Goal: Find specific page/section: Find specific page/section

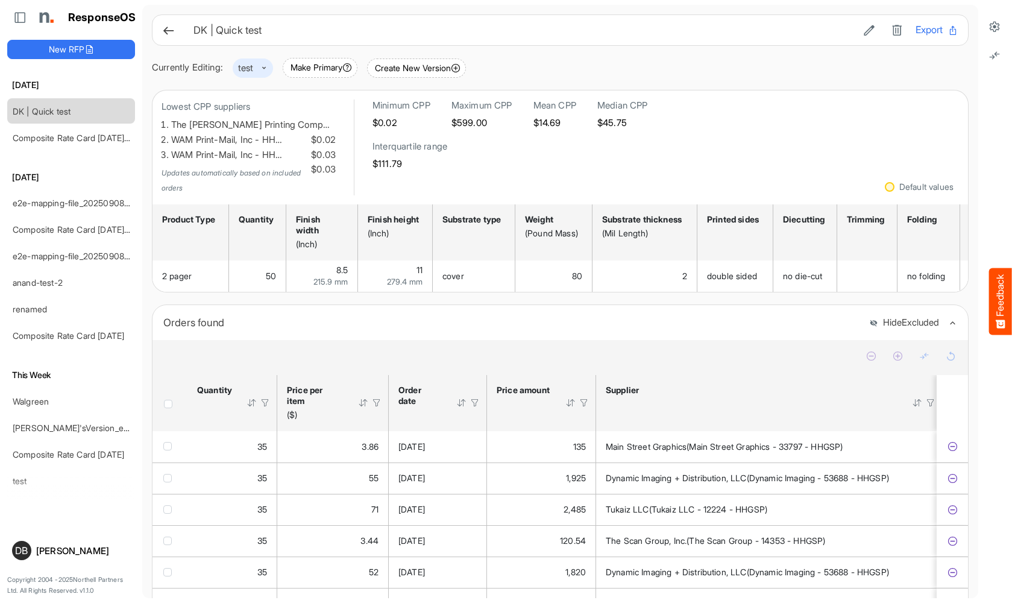
click at [273, 71] on div "Currently Editing: test" at bounding box center [212, 67] width 121 height 19
click at [996, 57] on icon at bounding box center [995, 55] width 12 height 12
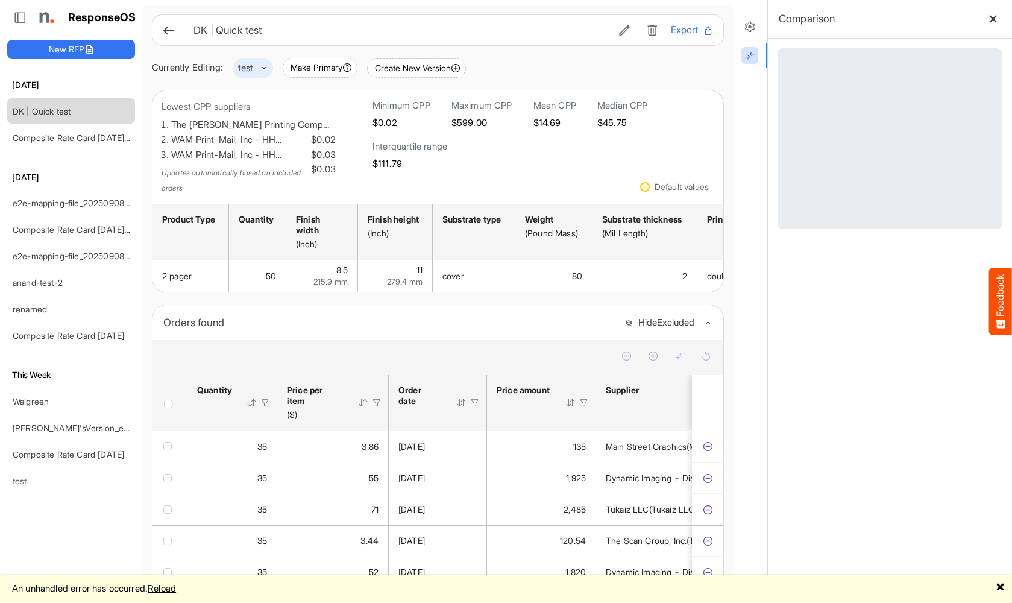
click at [171, 588] on link "Reload" at bounding box center [162, 587] width 28 height 11
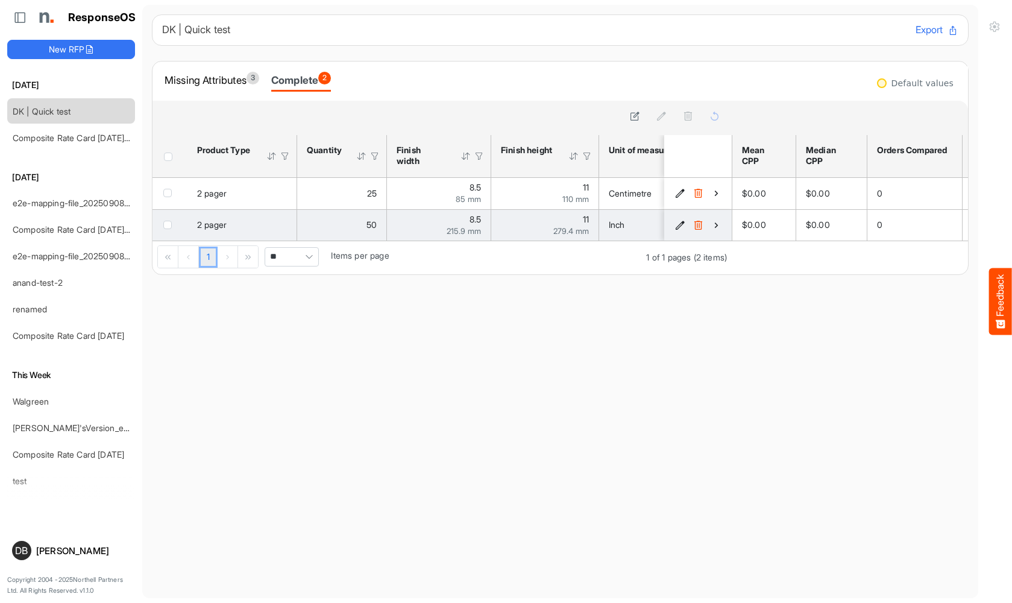
click at [711, 225] on icon "9a46732d-23d5-413b-91fe-9b3ca450e280 is template cell Column Header" at bounding box center [716, 225] width 10 height 10
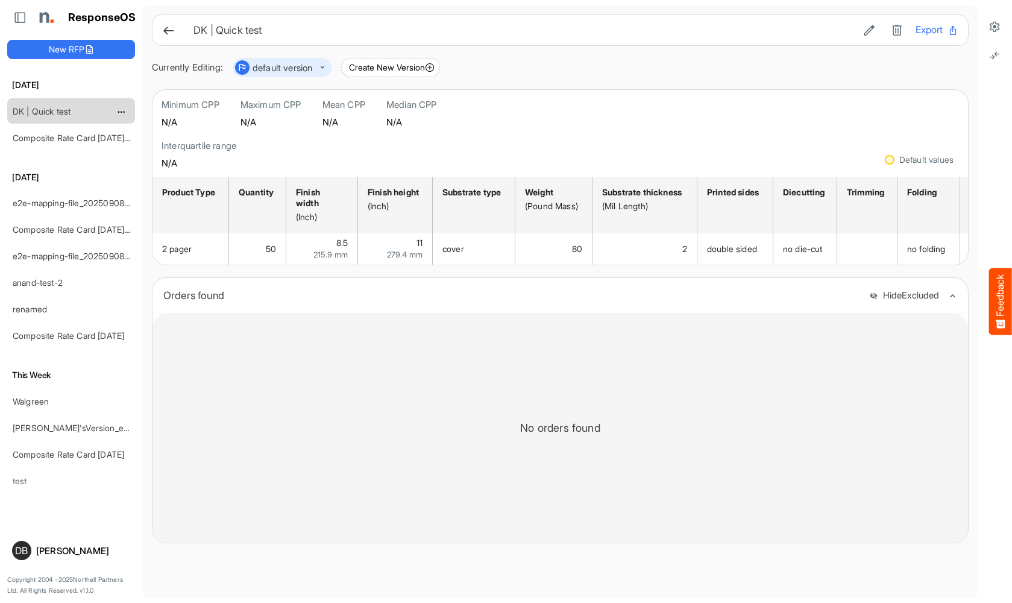
click at [66, 107] on link "DK | Quick test" at bounding box center [42, 111] width 58 height 10
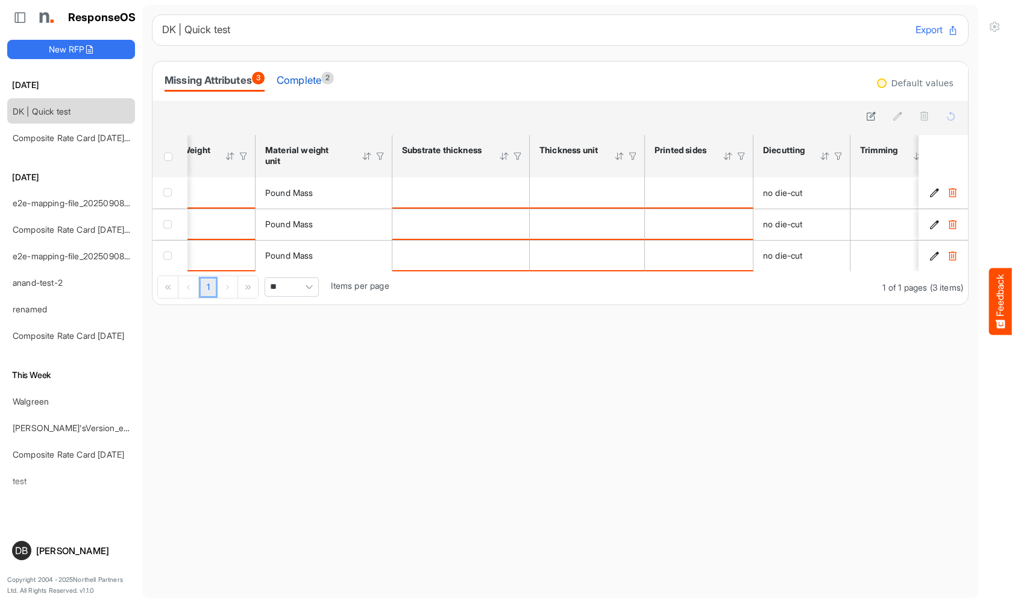
click at [320, 85] on div "Complete 2" at bounding box center [305, 80] width 57 height 17
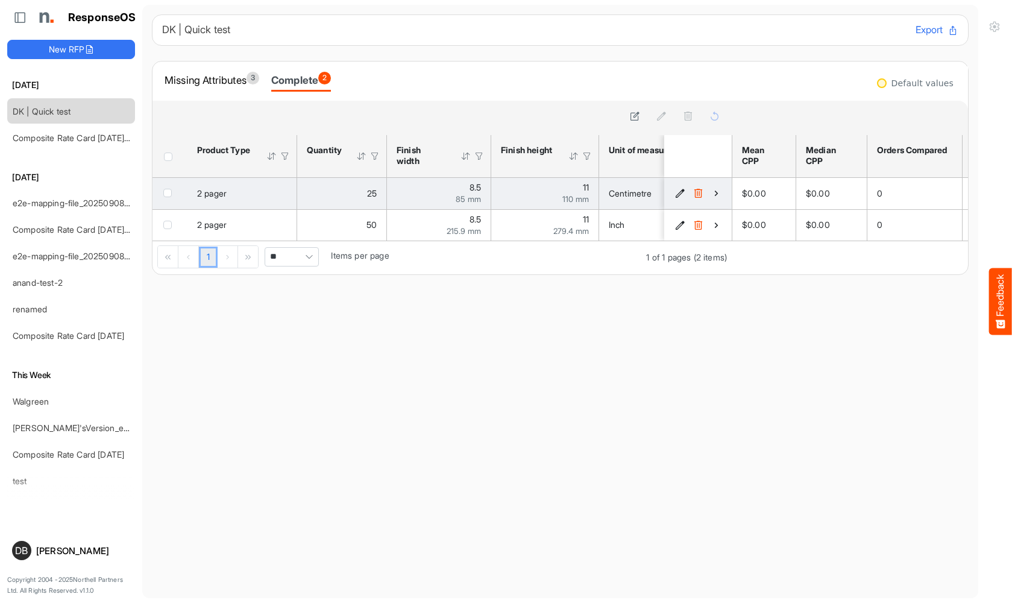
click at [711, 193] on icon "48dd47b7-dc62-45f4-ad26-6c75e2f23a7a is template cell Column Header" at bounding box center [716, 193] width 10 height 10
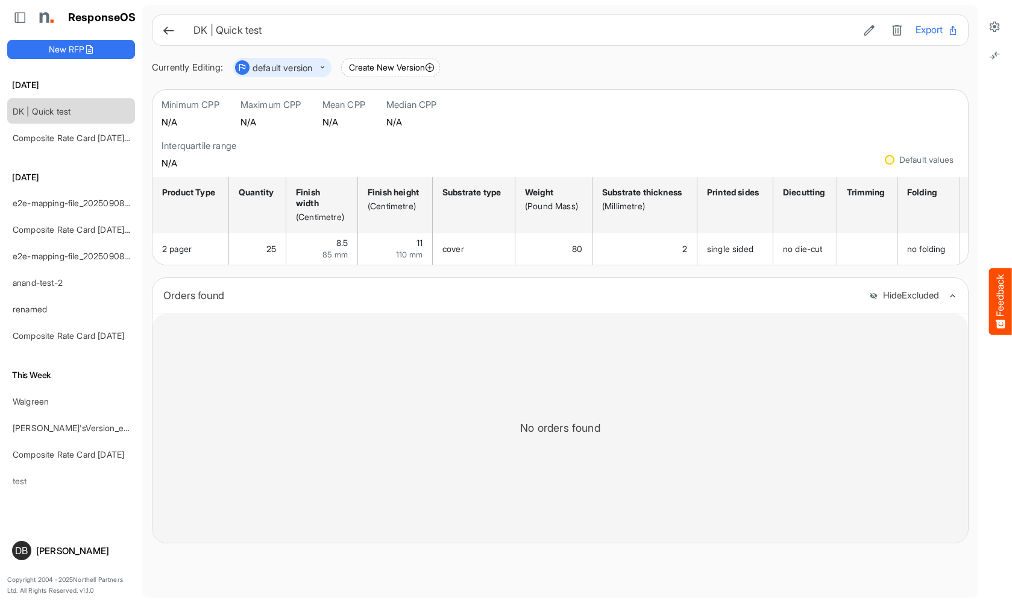
click at [170, 28] on icon at bounding box center [168, 30] width 13 height 13
